Goal: Transaction & Acquisition: Purchase product/service

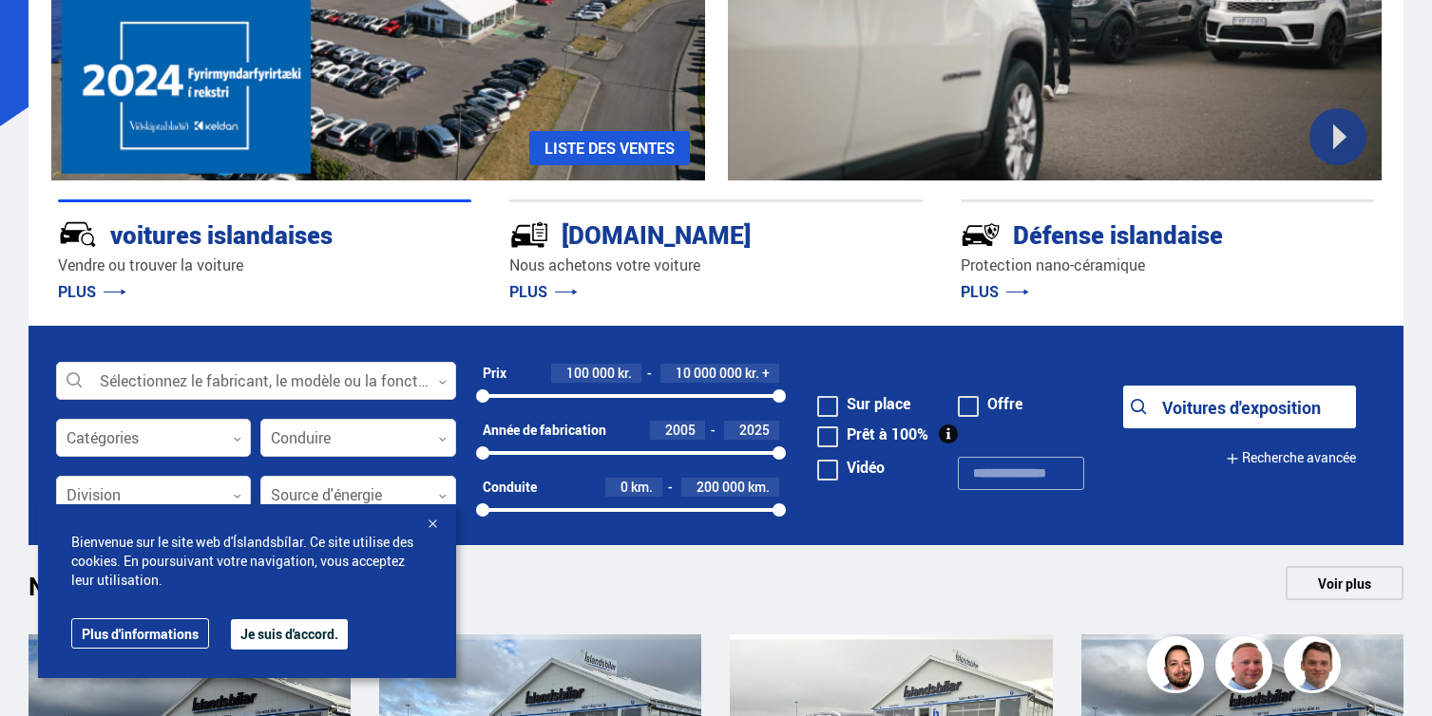
scroll to position [322, 0]
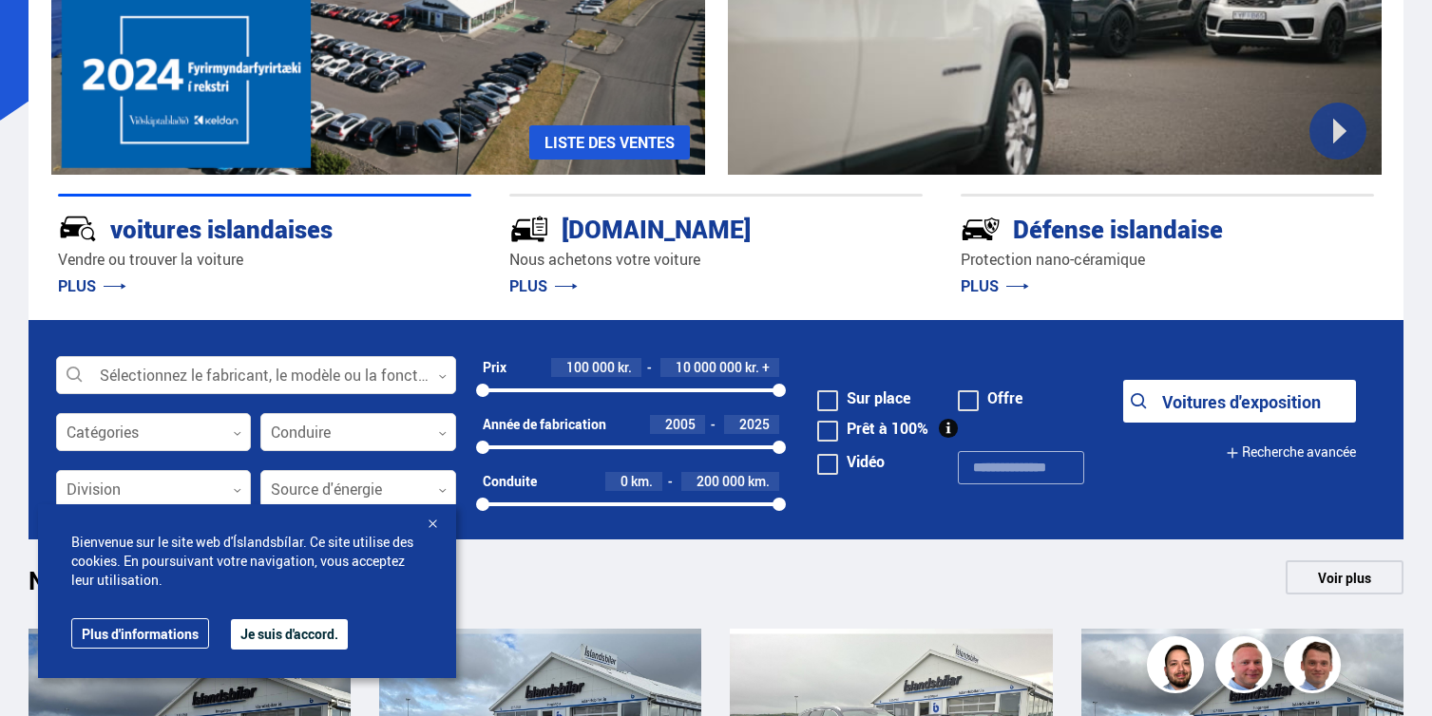
click at [294, 632] on font "Je suis d'accord." at bounding box center [289, 634] width 98 height 18
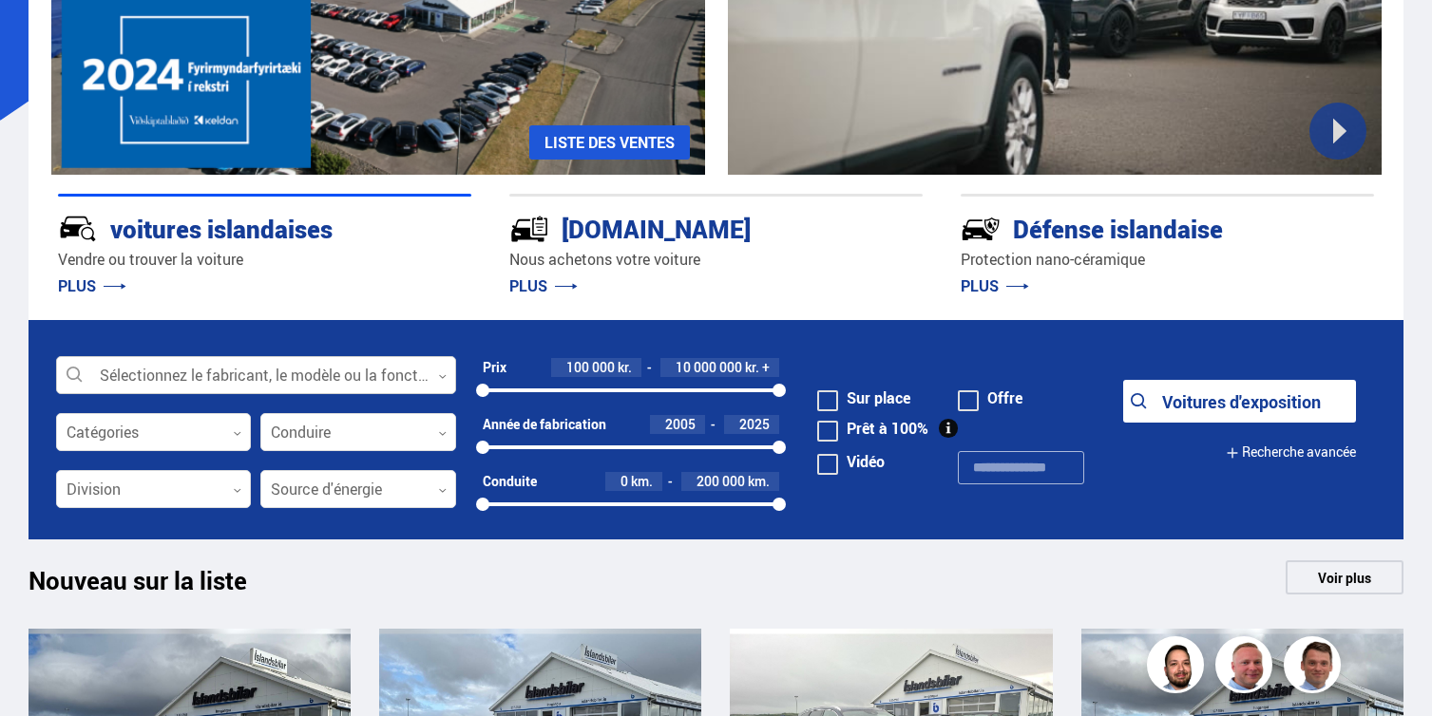
click at [232, 378] on div at bounding box center [256, 376] width 400 height 38
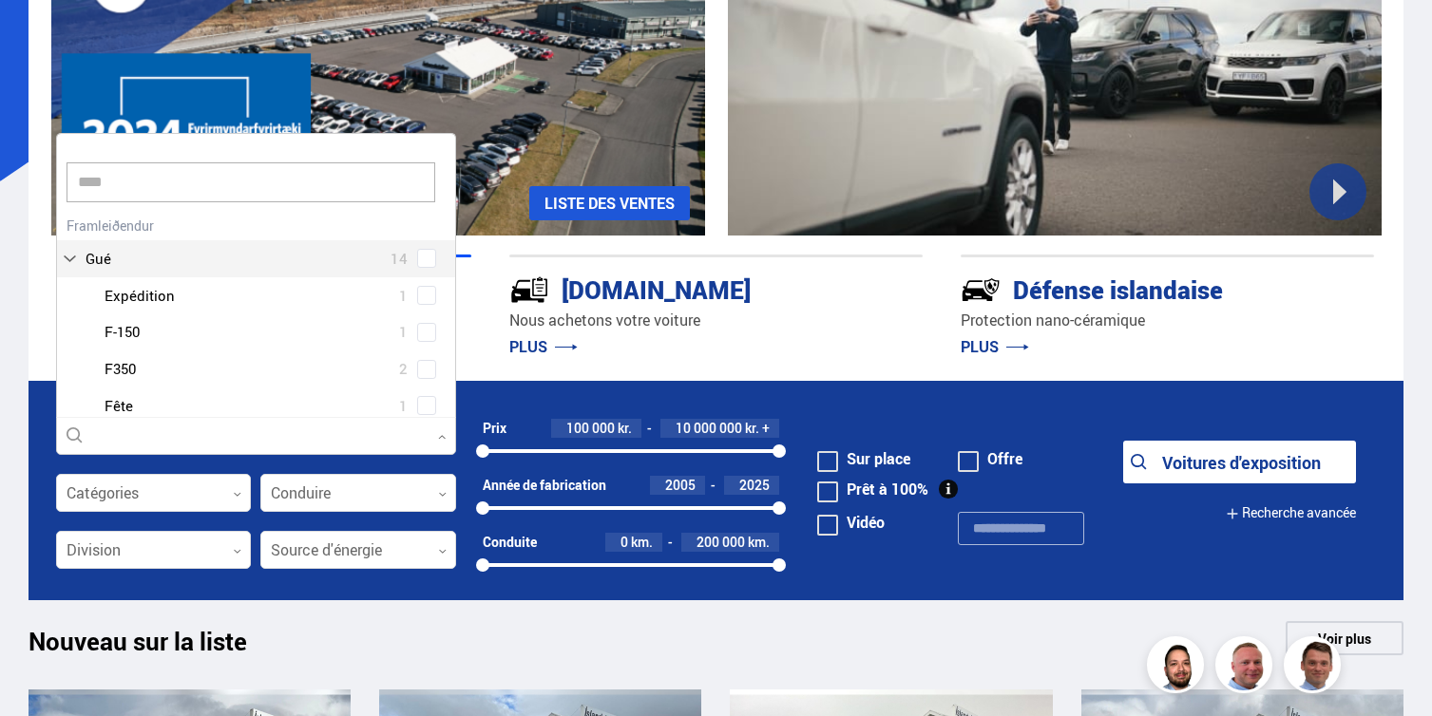
scroll to position [289, 0]
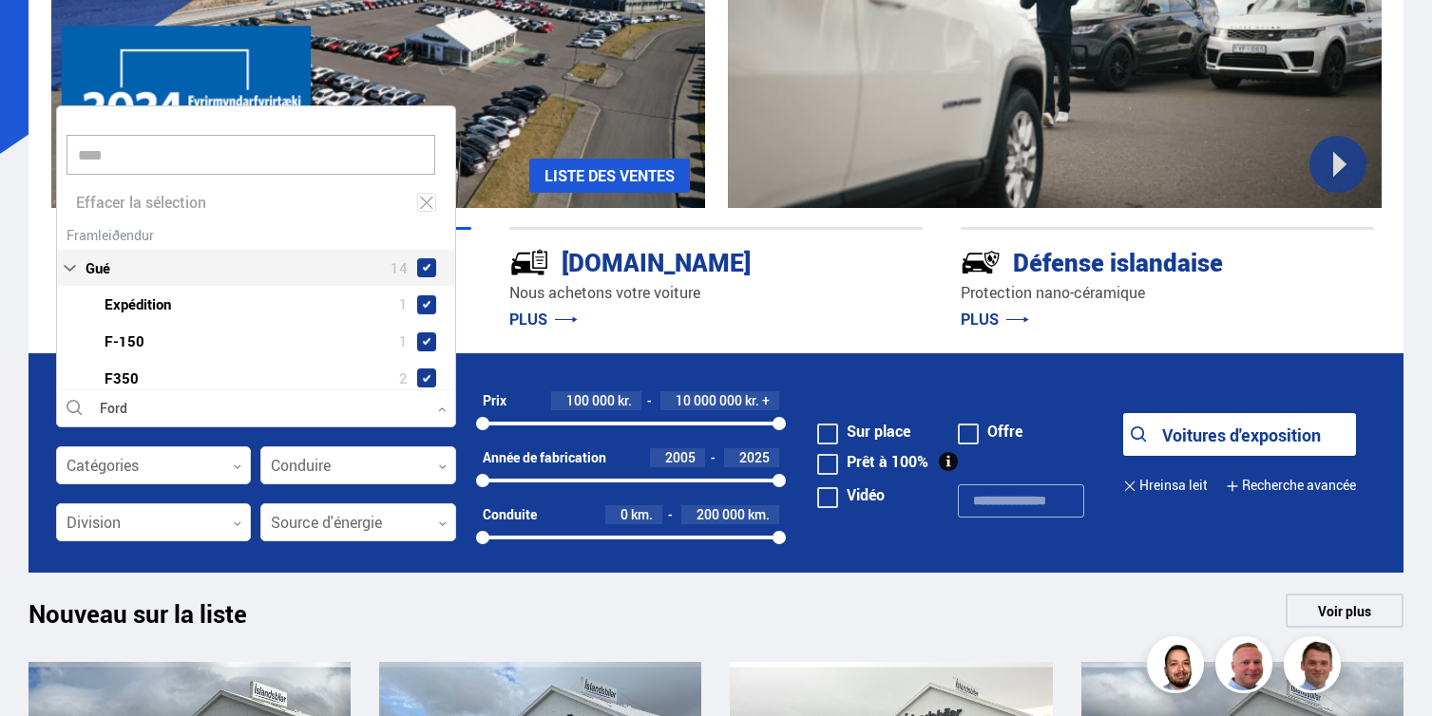
click at [76, 228] on div "Gué 14 Gué Expédition 1 Gué F-150 1 Gué F350 2 Gué Fête 1 Gué Se concentrer 1 G…" at bounding box center [256, 438] width 398 height 434
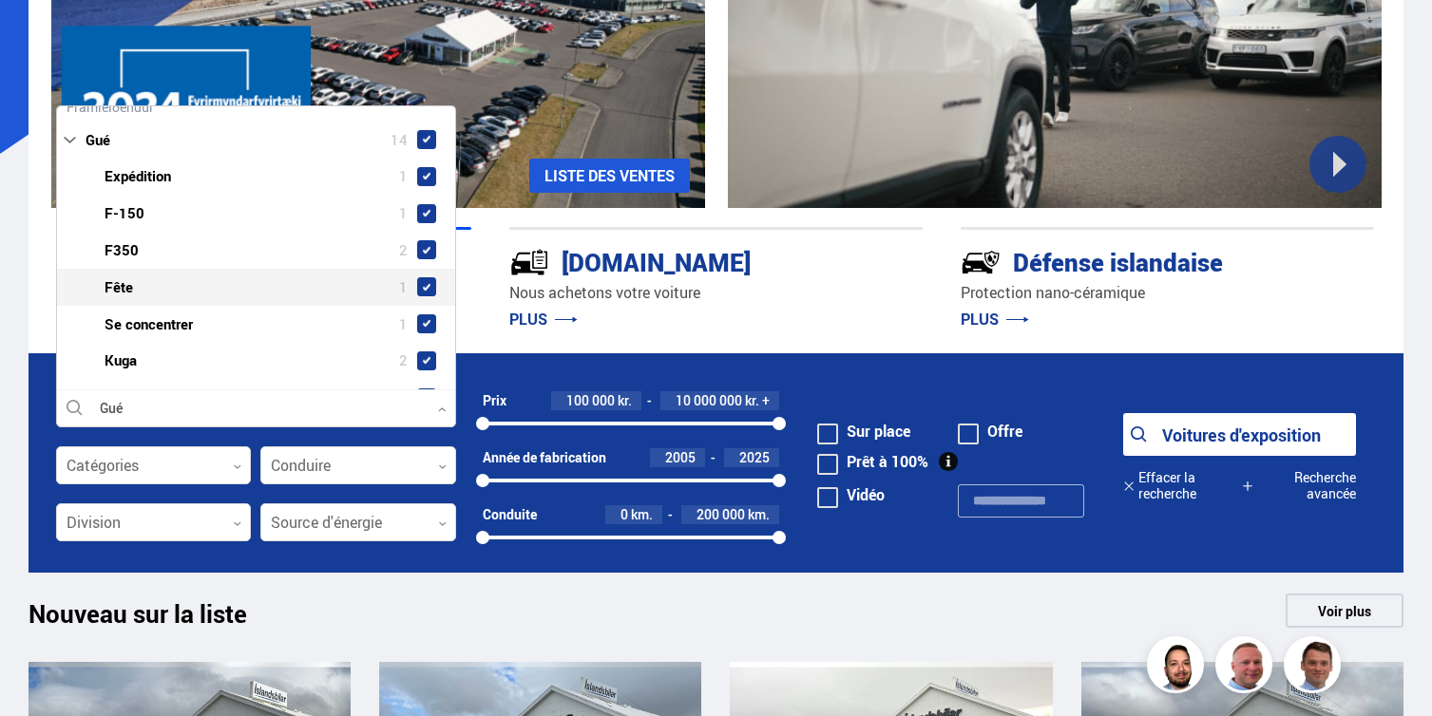
scroll to position [0, 0]
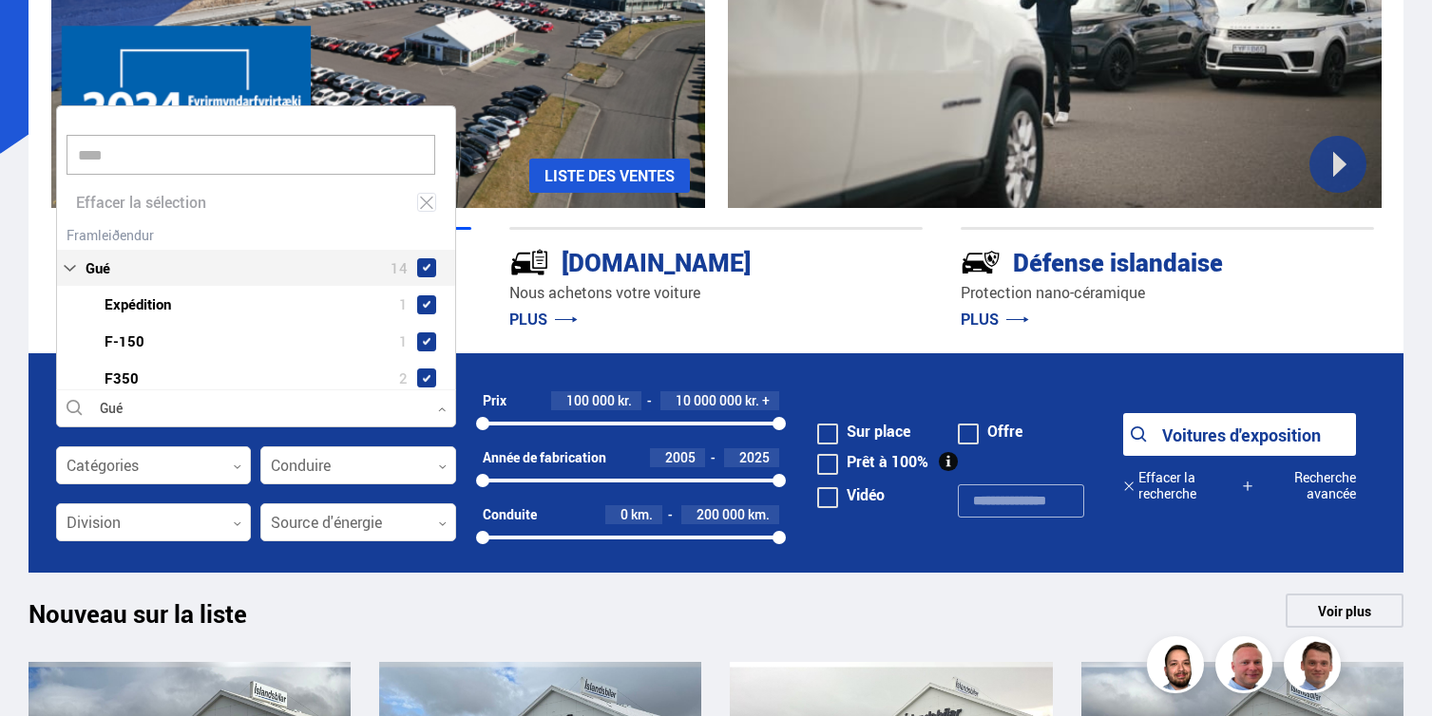
type input "****"
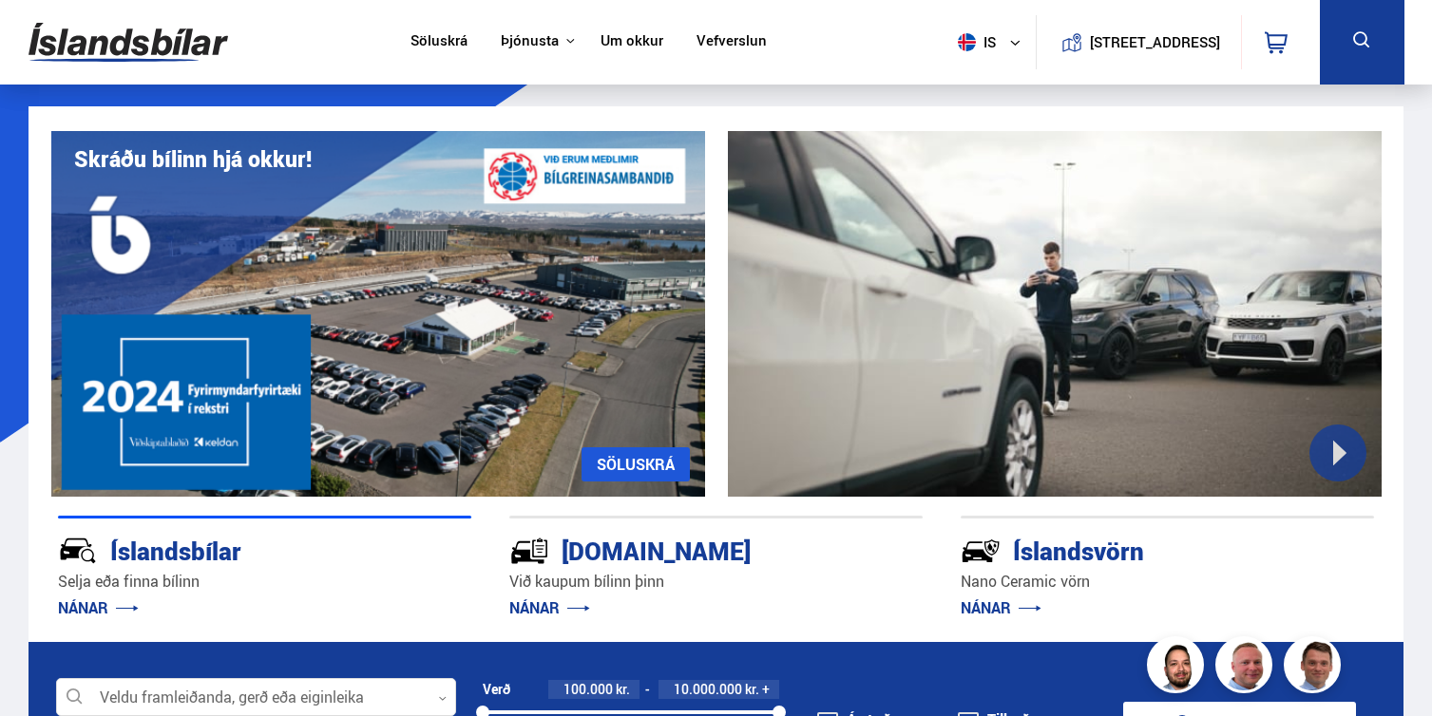
click at [1009, 40] on icon at bounding box center [1014, 42] width 11 height 11
click at [960, 76] on link "en" at bounding box center [979, 79] width 101 height 27
click at [960, 76] on link "is" at bounding box center [979, 79] width 101 height 27
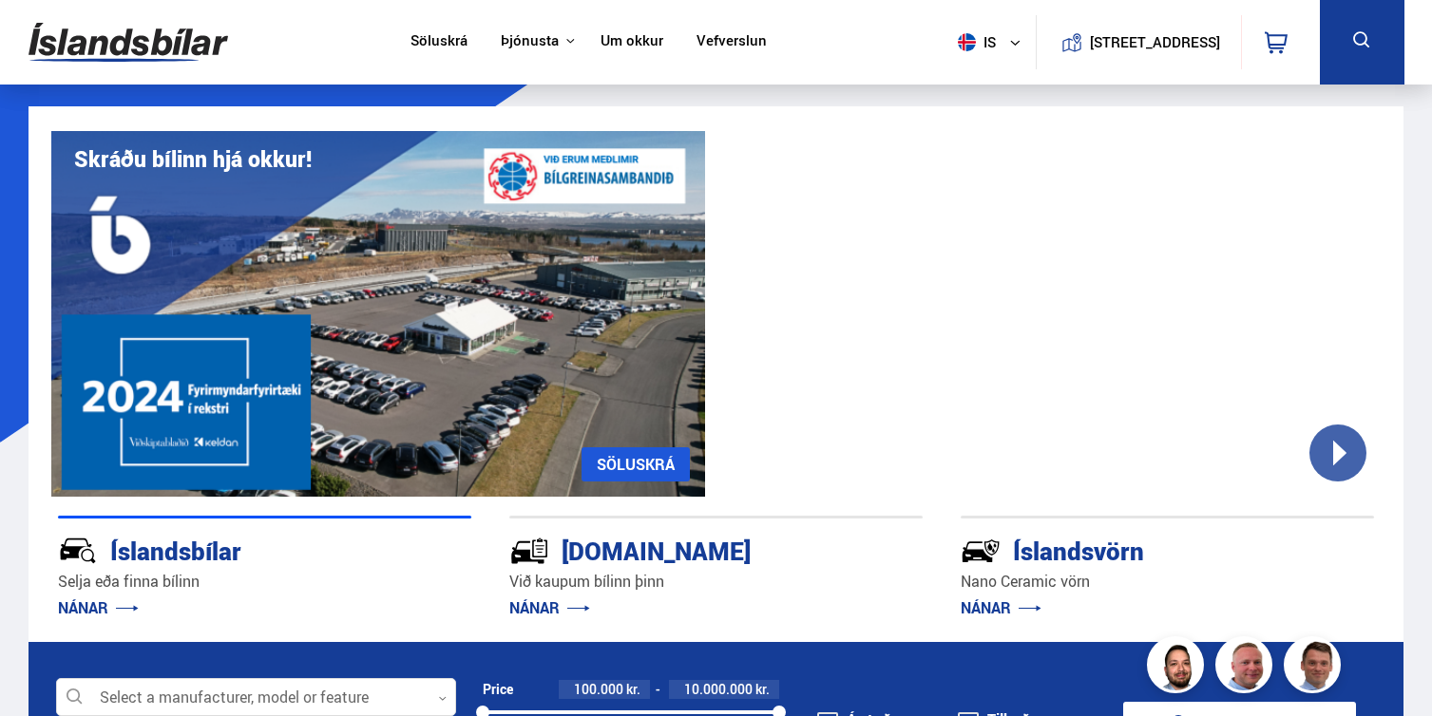
click at [958, 33] on img at bounding box center [967, 42] width 18 height 18
click at [958, 76] on img at bounding box center [967, 79] width 18 height 23
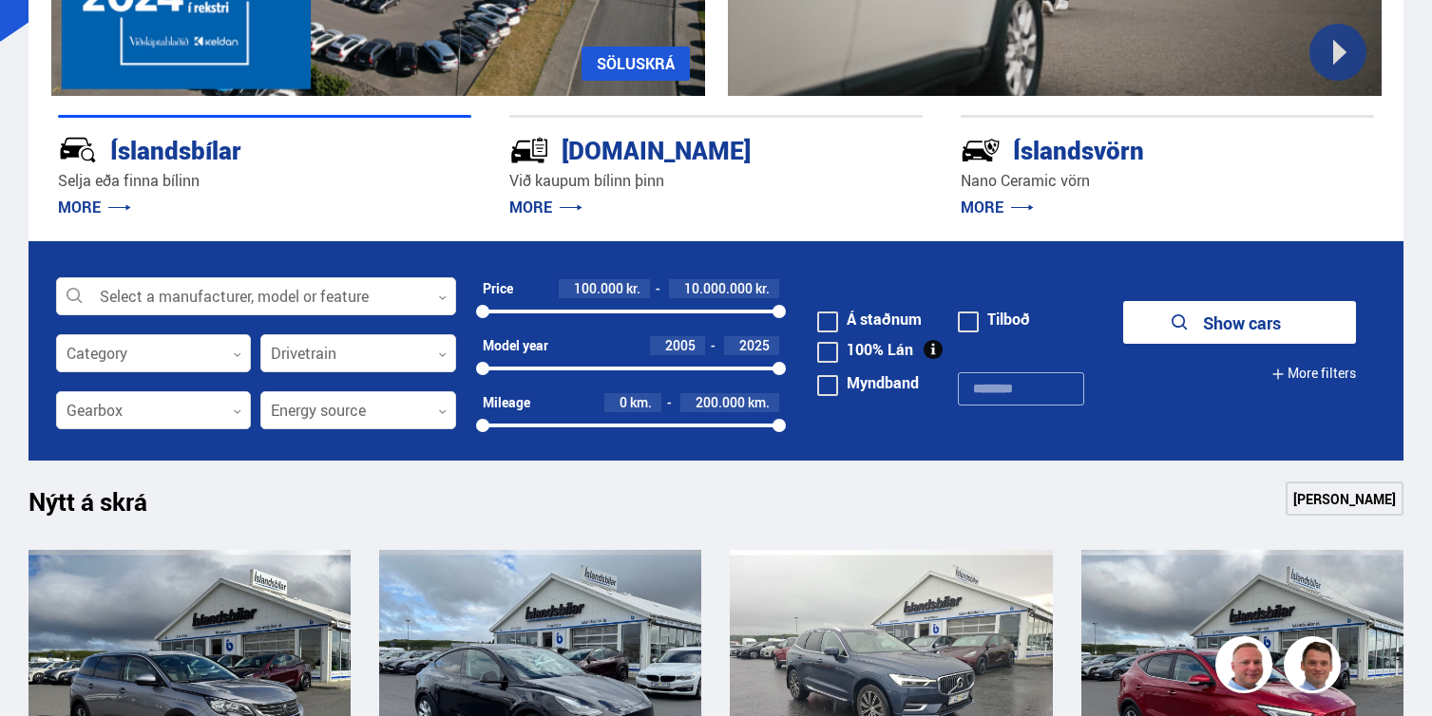
scroll to position [409, 0]
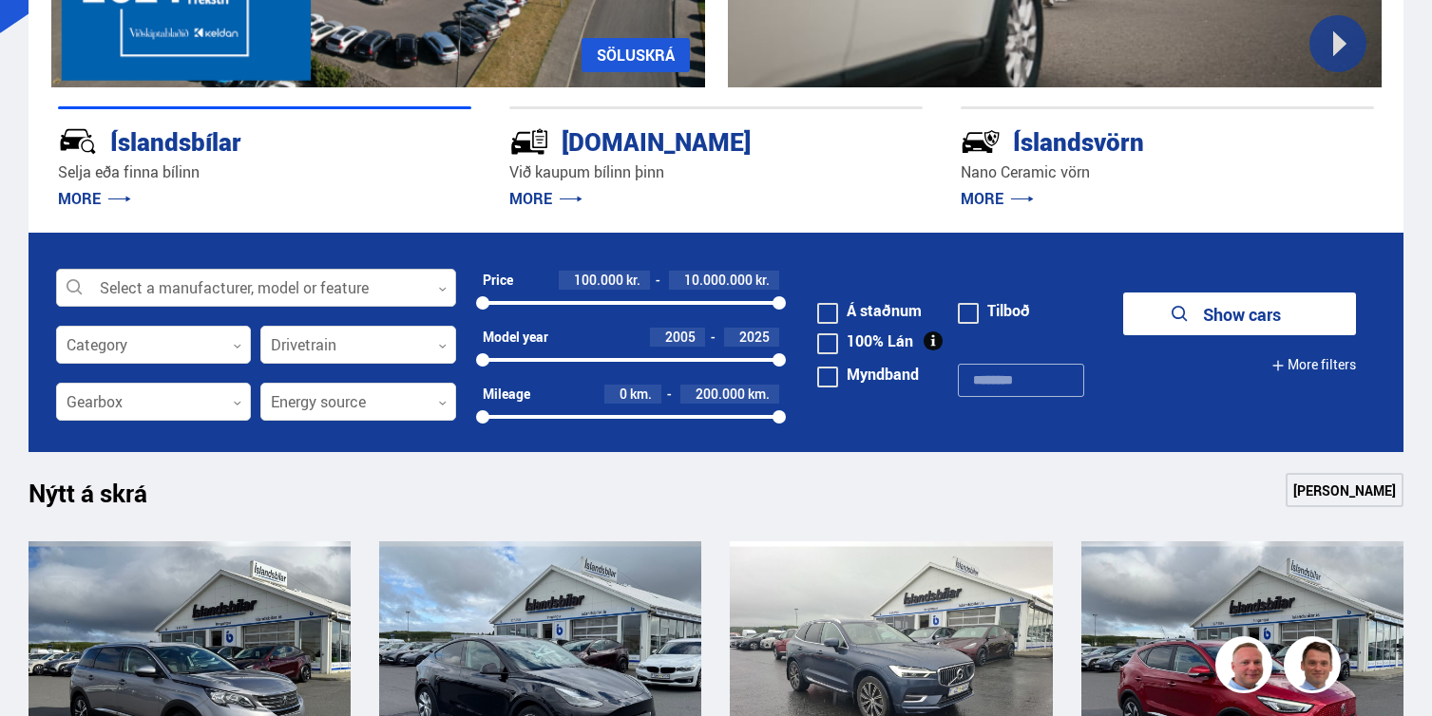
click at [207, 287] on div at bounding box center [256, 289] width 400 height 38
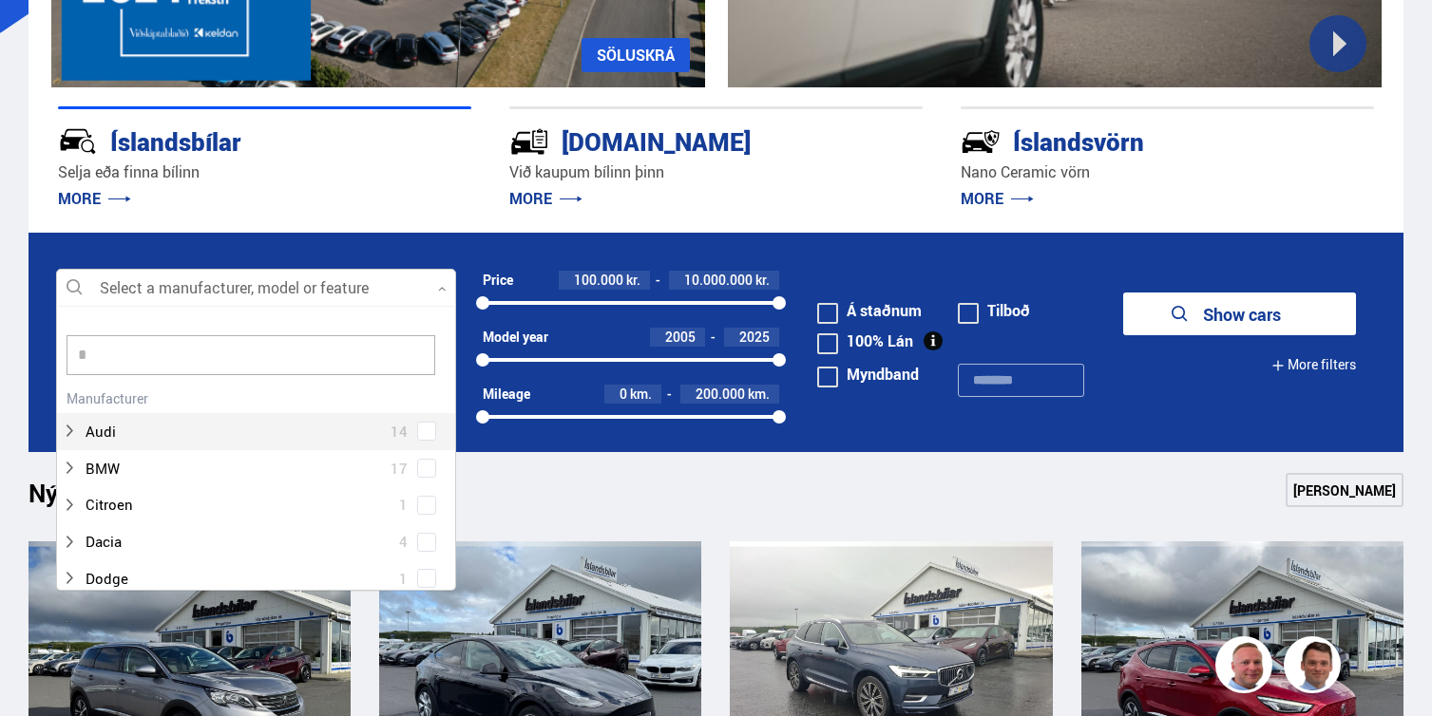
scroll to position [0, 0]
type input "****"
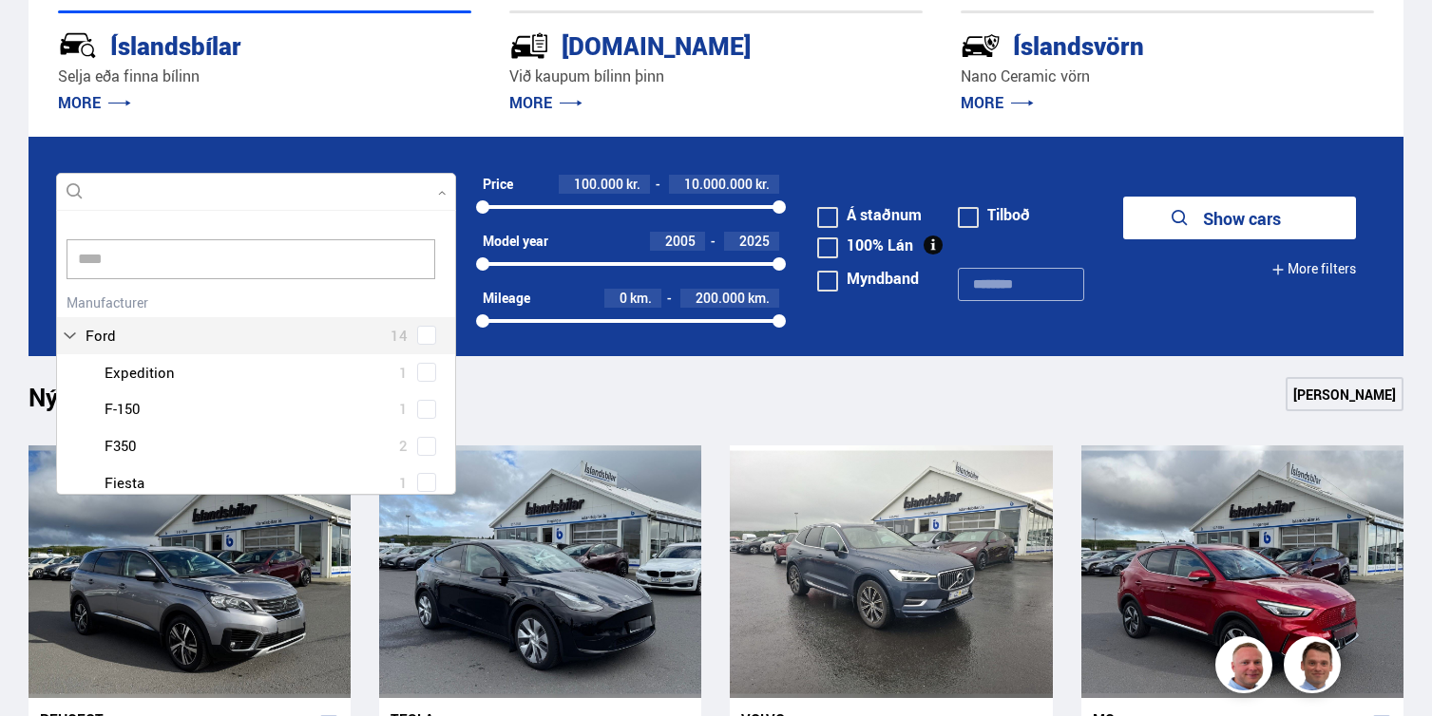
click at [127, 271] on input "****" at bounding box center [250, 259] width 369 height 40
click at [108, 326] on div "Ford 14 Ford Expedition 1 Ford F-150 1 Ford F350 2 Ford Fiesta 1 Ford Focus 1 F…" at bounding box center [256, 506] width 398 height 434
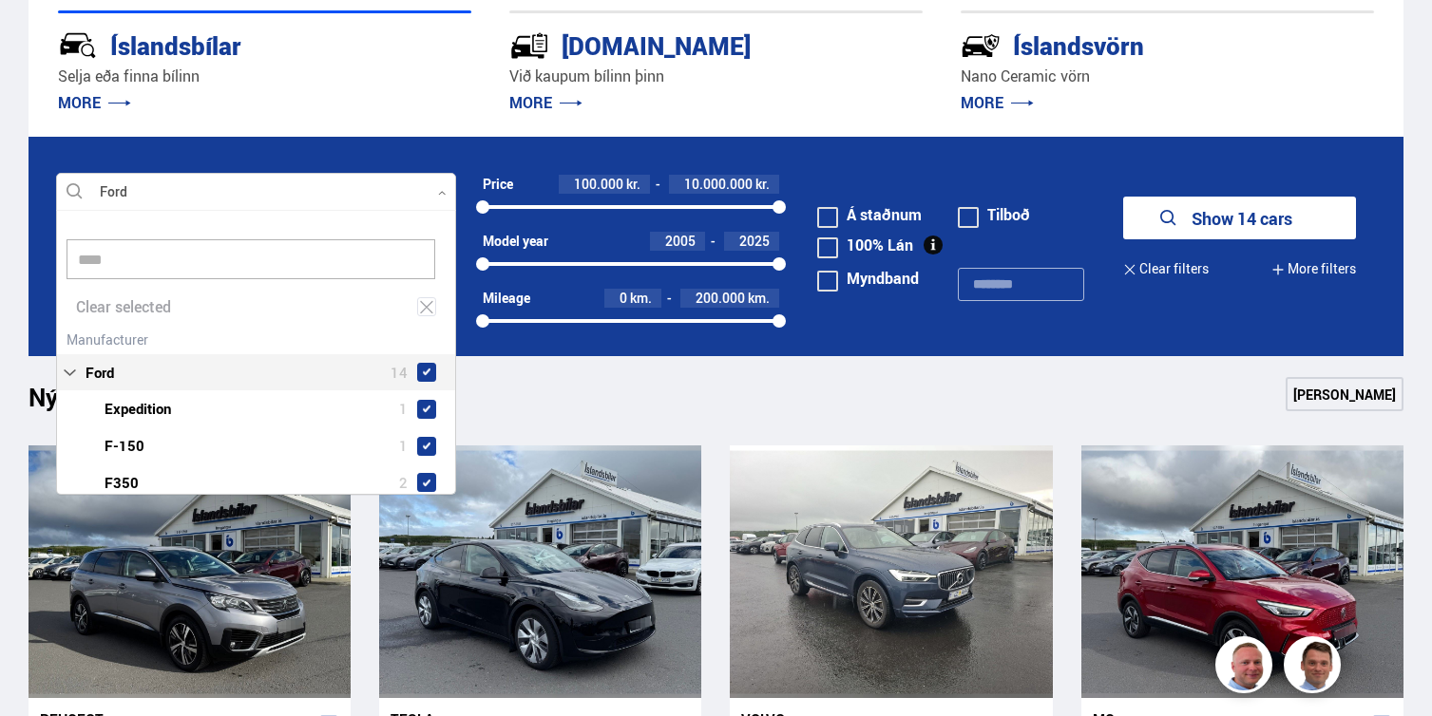
click at [100, 369] on div "Ford 14 Ford Expedition 1 Ford F-150 1 Ford F350 2 Ford Fiesta 1 Ford Focus 1 F…" at bounding box center [256, 543] width 398 height 434
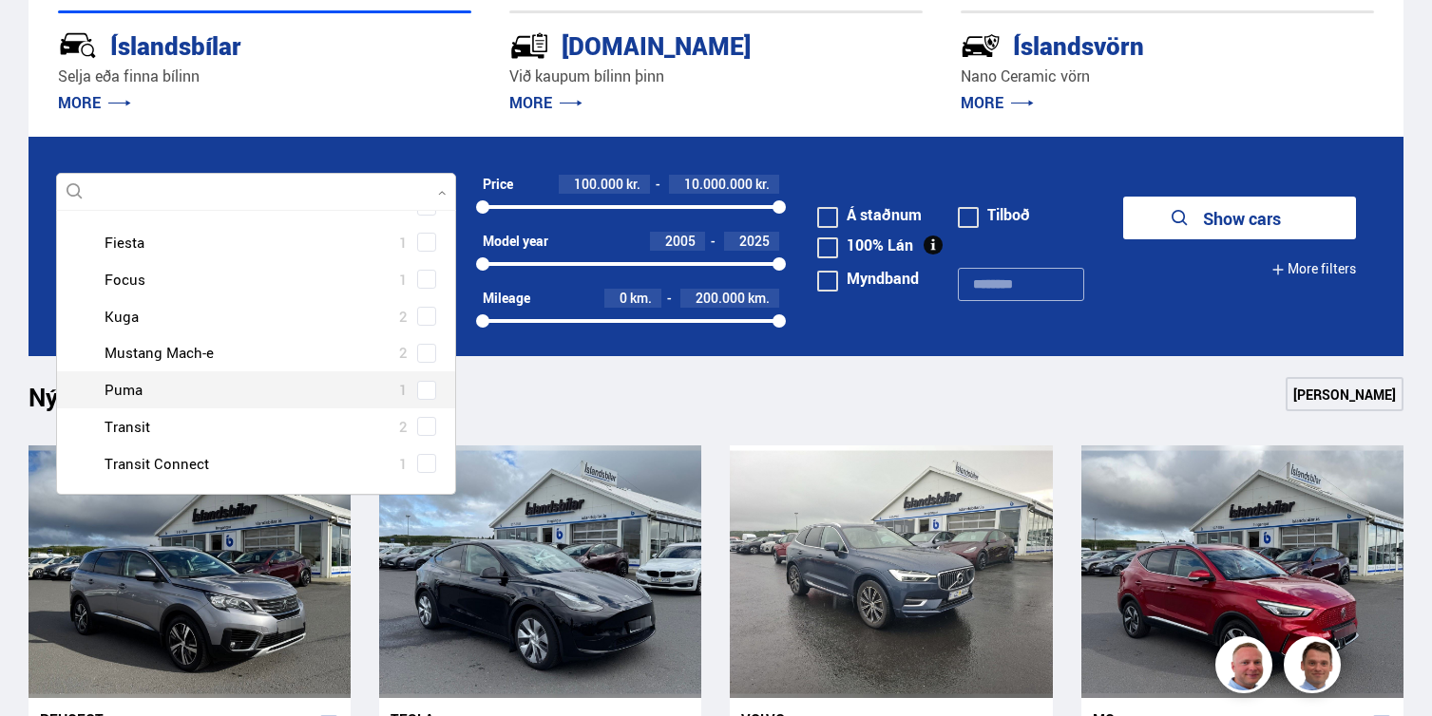
scroll to position [247, 0]
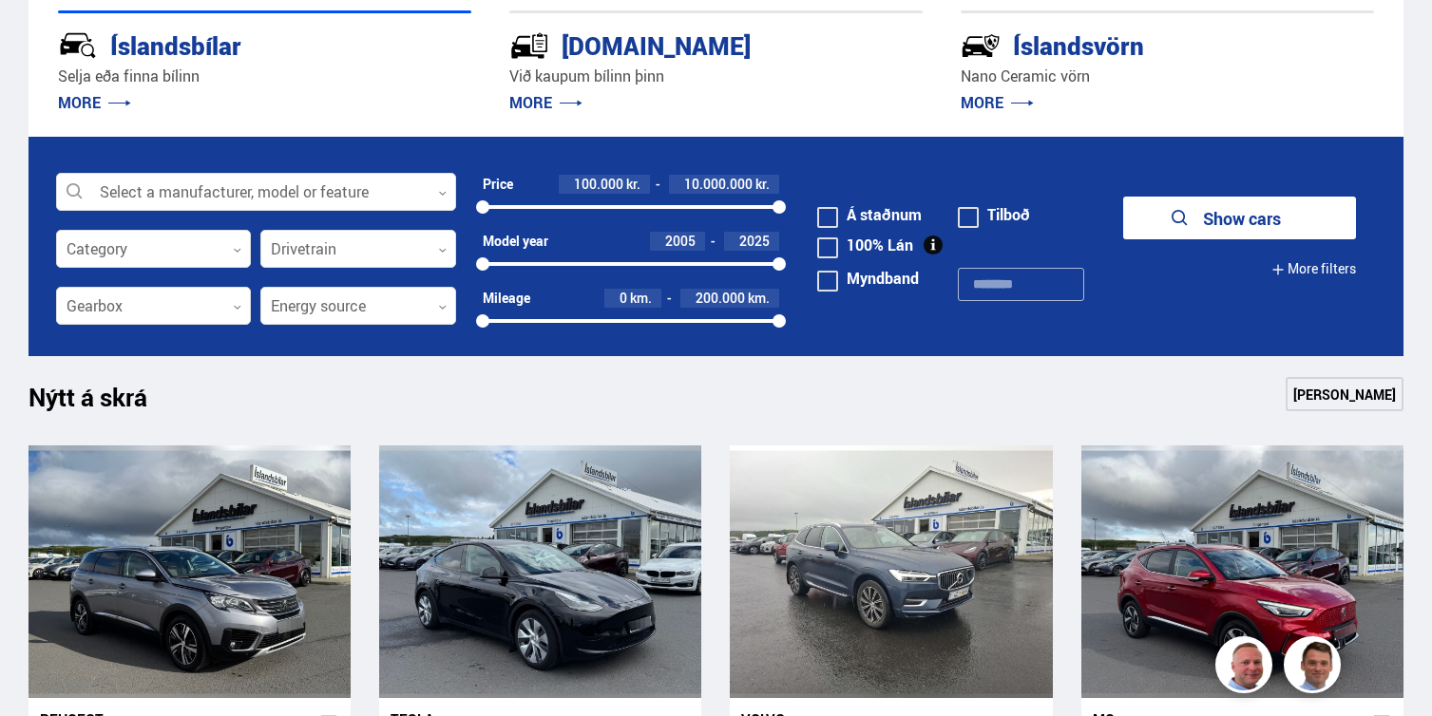
click at [293, 112] on p "MORE" at bounding box center [264, 102] width 413 height 30
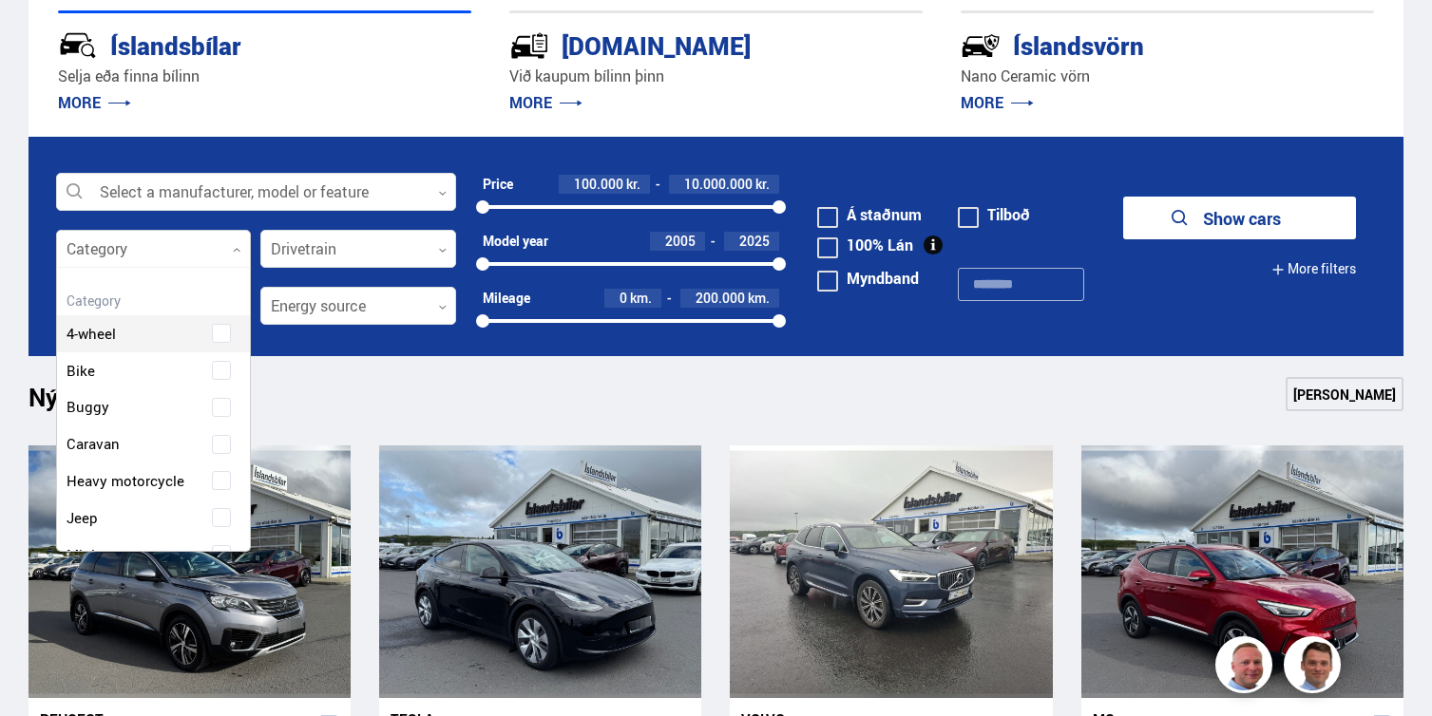
scroll to position [283, 189]
click at [180, 251] on div at bounding box center [154, 250] width 196 height 38
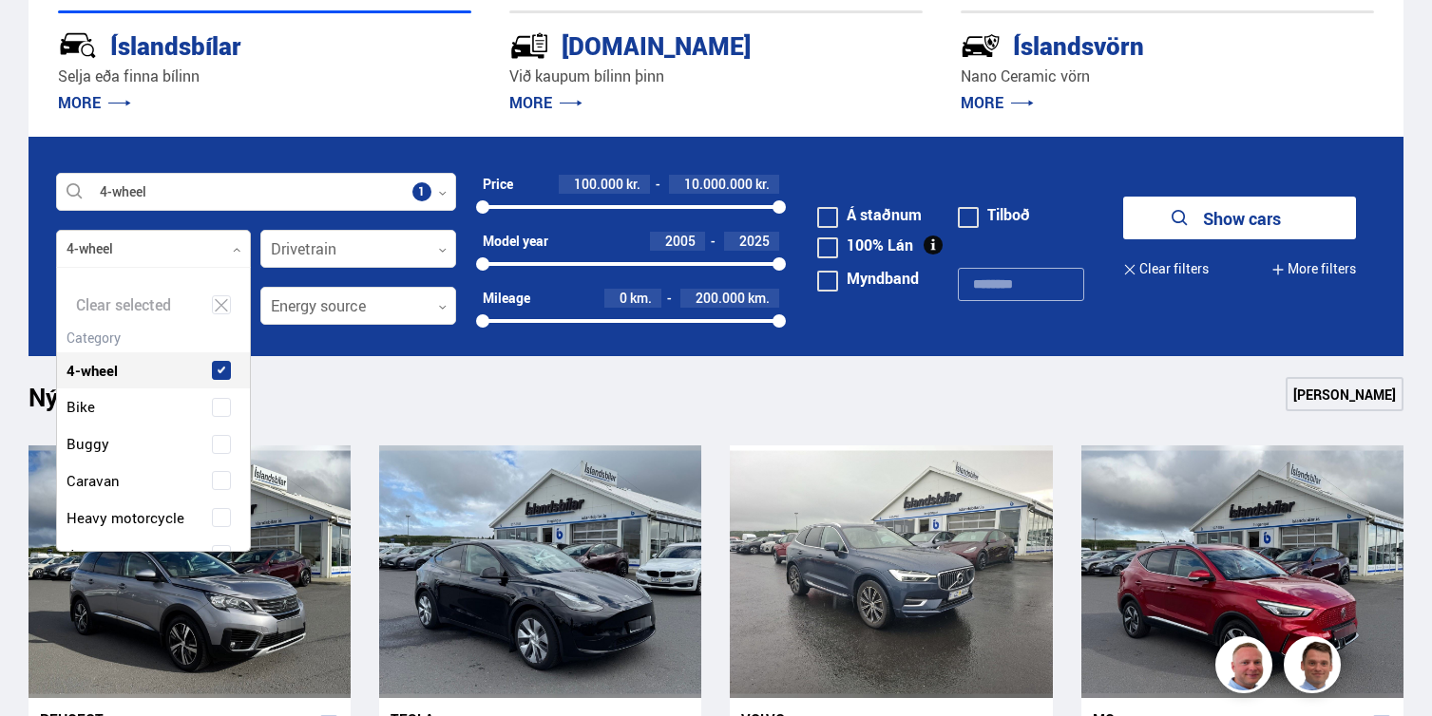
click at [106, 335] on div "4-wheel" at bounding box center [154, 357] width 194 height 66
click at [254, 186] on div at bounding box center [256, 193] width 400 height 38
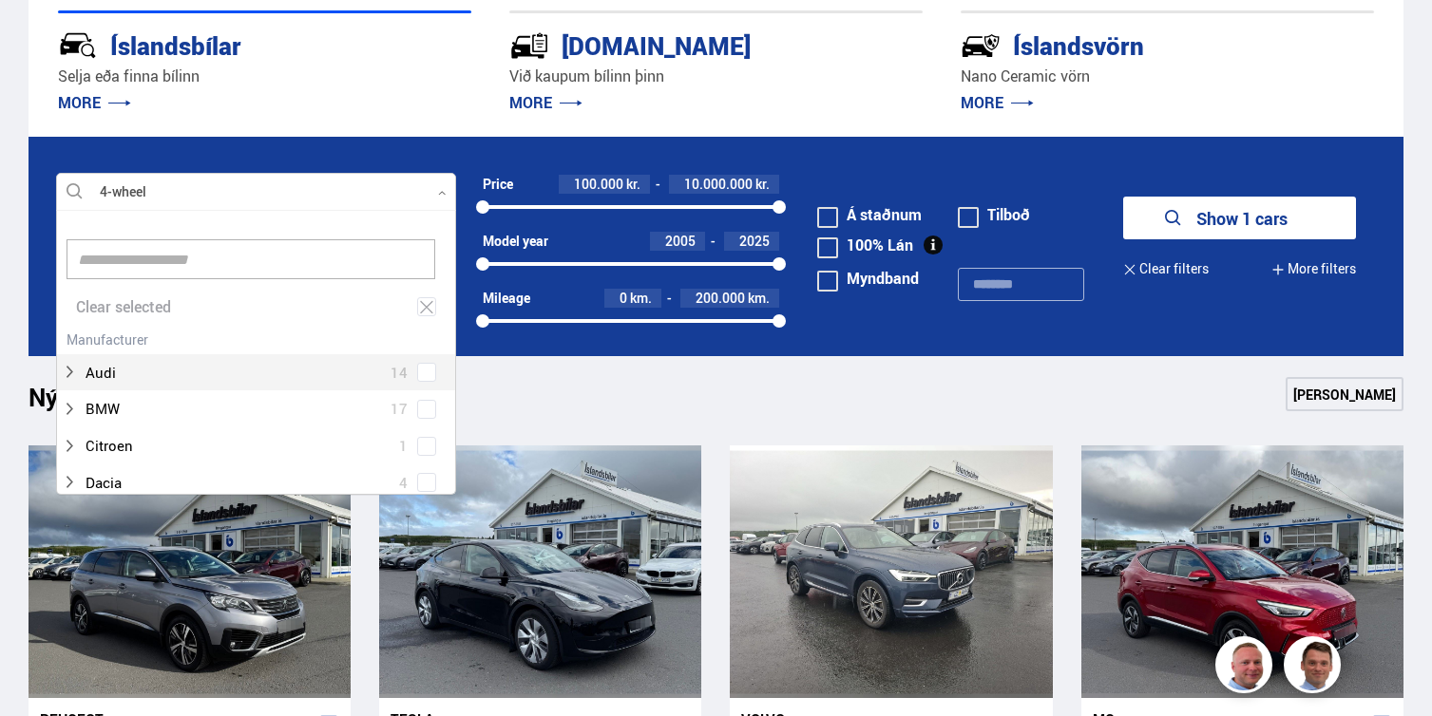
scroll to position [283, 393]
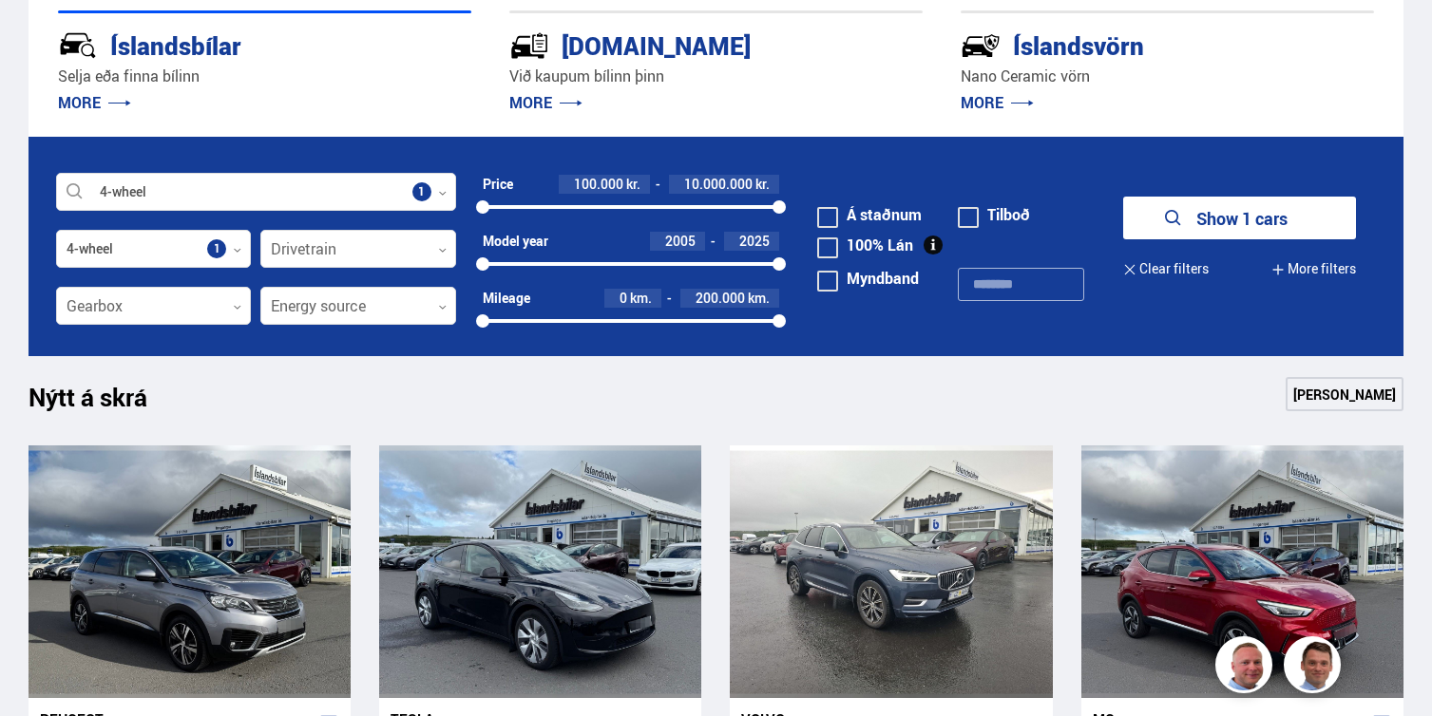
click at [345, 155] on form "4-wheel Select a manufacturer, model or feature 1 4-wheel Category 1 Drivetrain…" at bounding box center [716, 246] width 1376 height 219
click at [207, 190] on div at bounding box center [256, 193] width 400 height 38
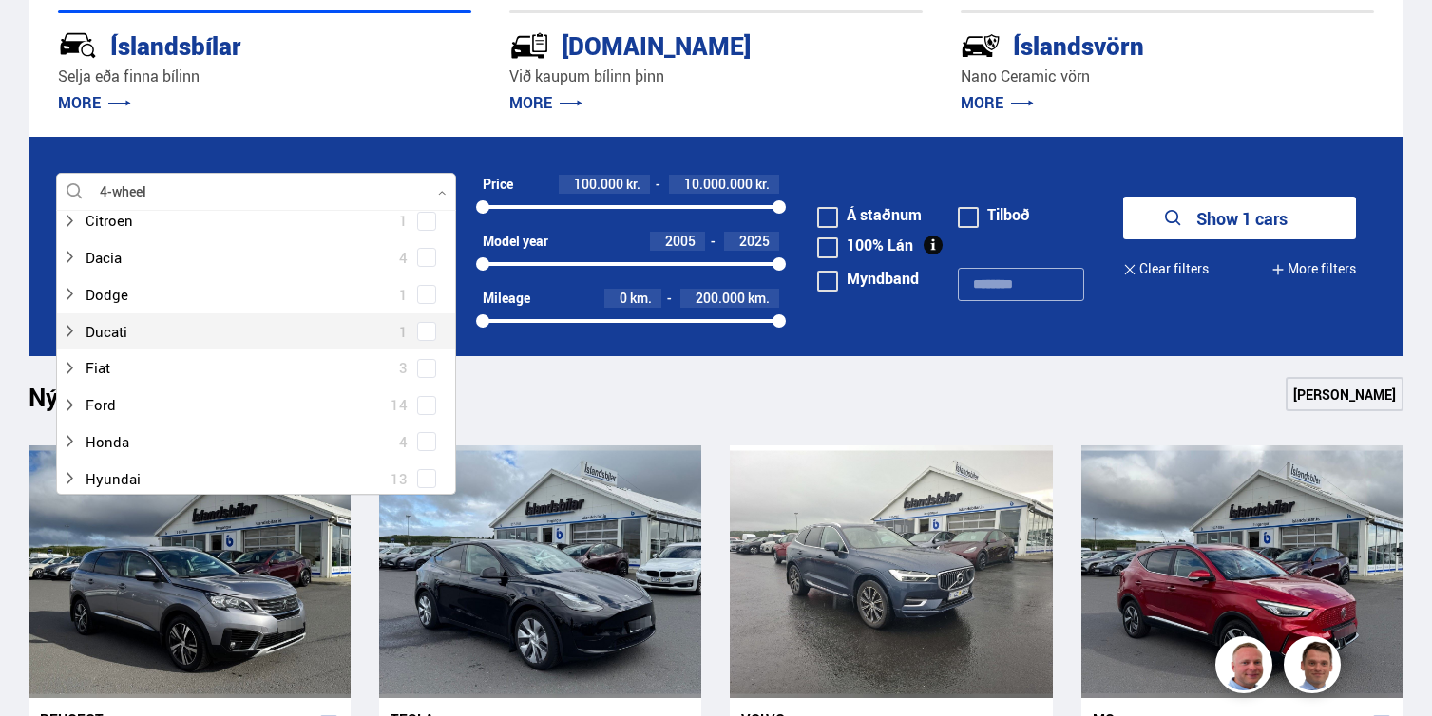
scroll to position [226, 0]
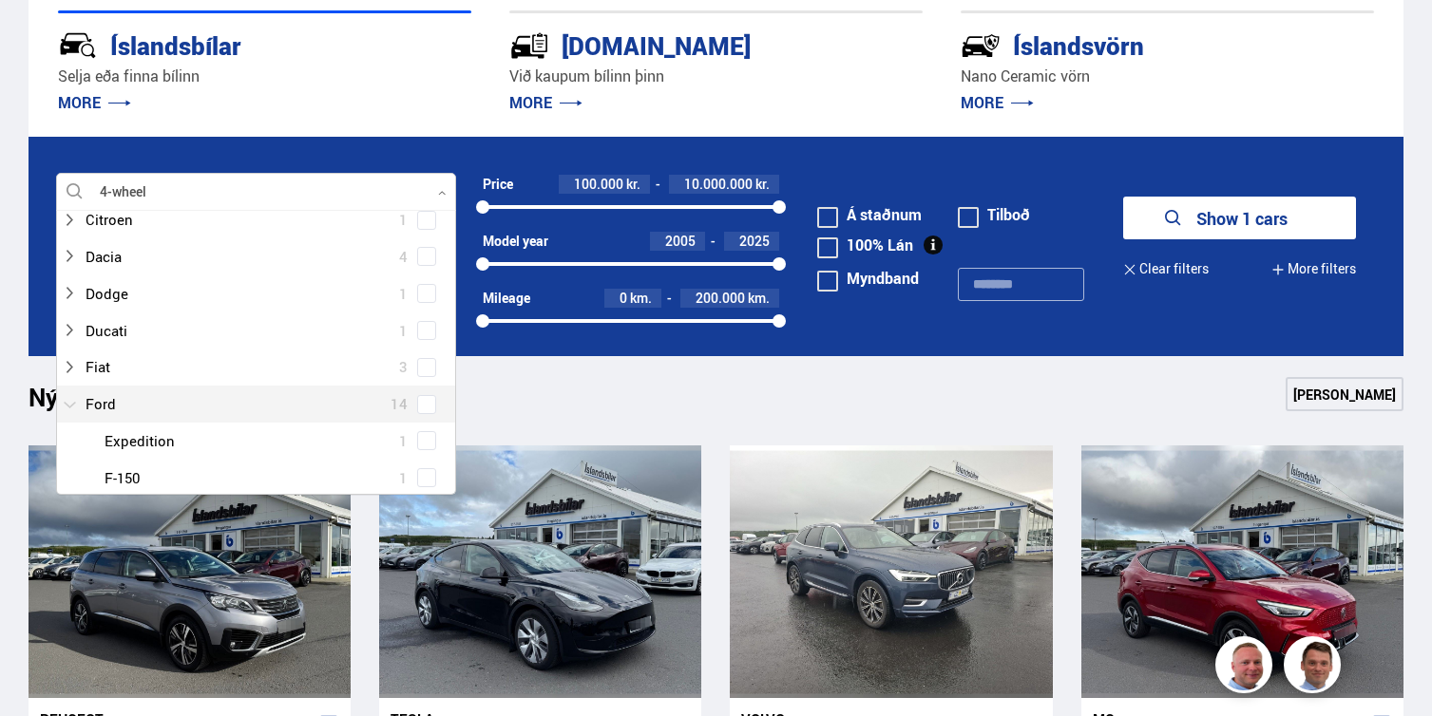
click at [100, 400] on div at bounding box center [237, 404] width 351 height 28
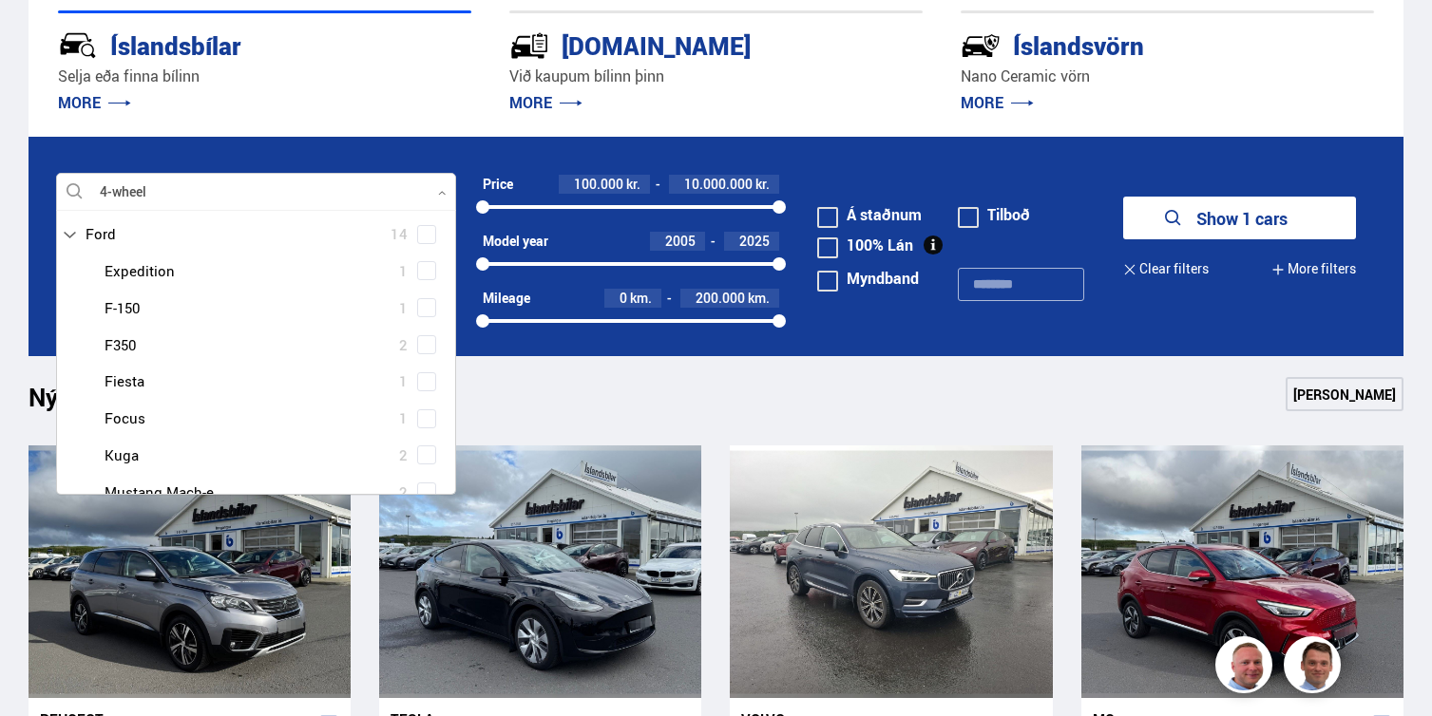
scroll to position [394, 0]
click at [137, 276] on div at bounding box center [275, 273] width 351 height 28
click at [1170, 212] on icon "submit" at bounding box center [1173, 218] width 23 height 23
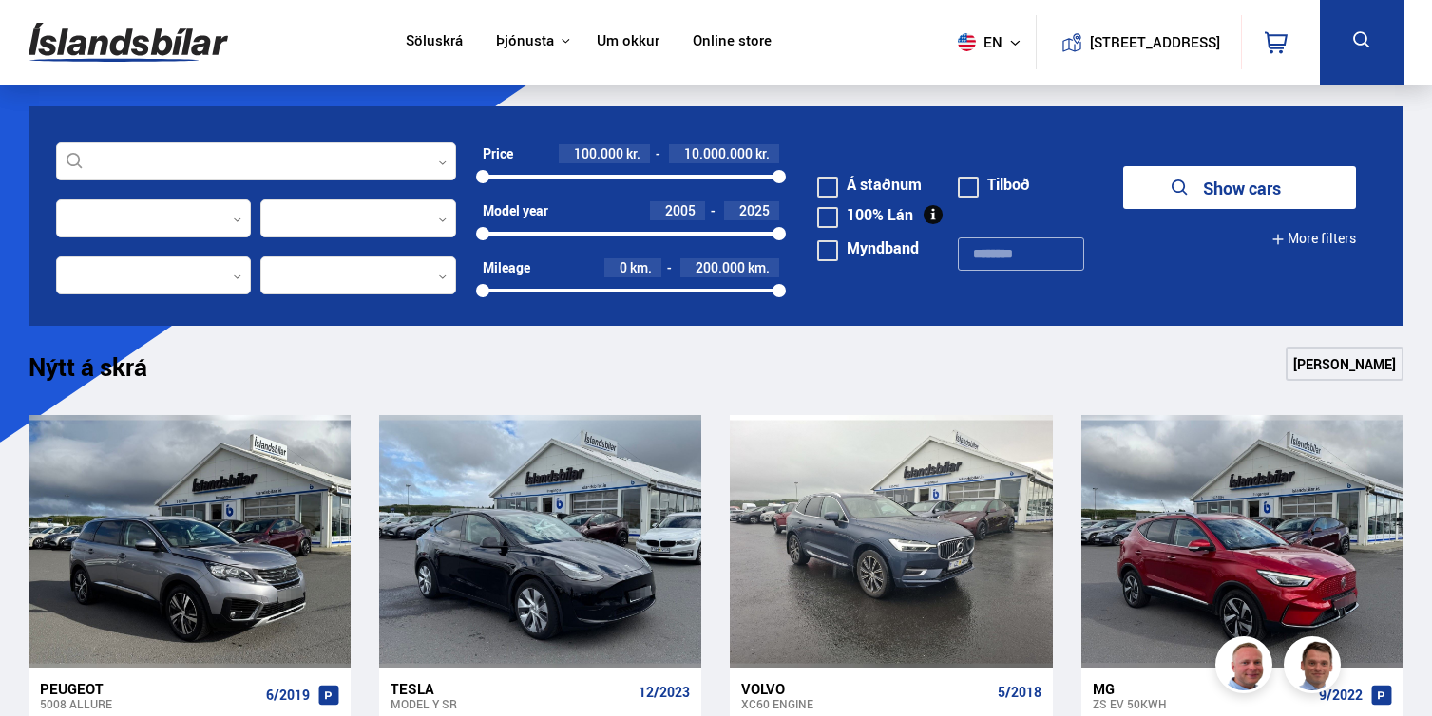
scroll to position [302, 0]
